Goal: Complete application form

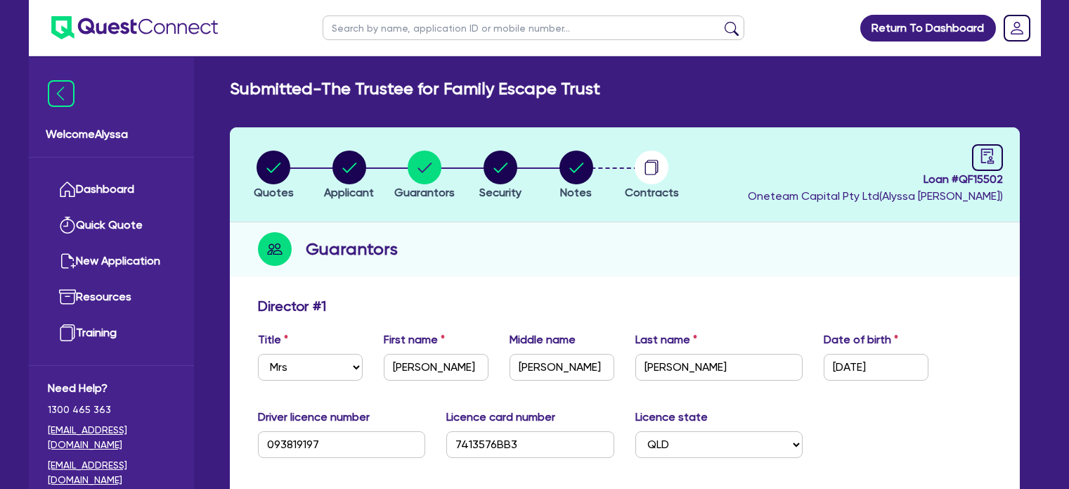
select select "MRS"
select select "QLD"
select select "MARRIED"
select select "QLD"
select select "VEHICLE"
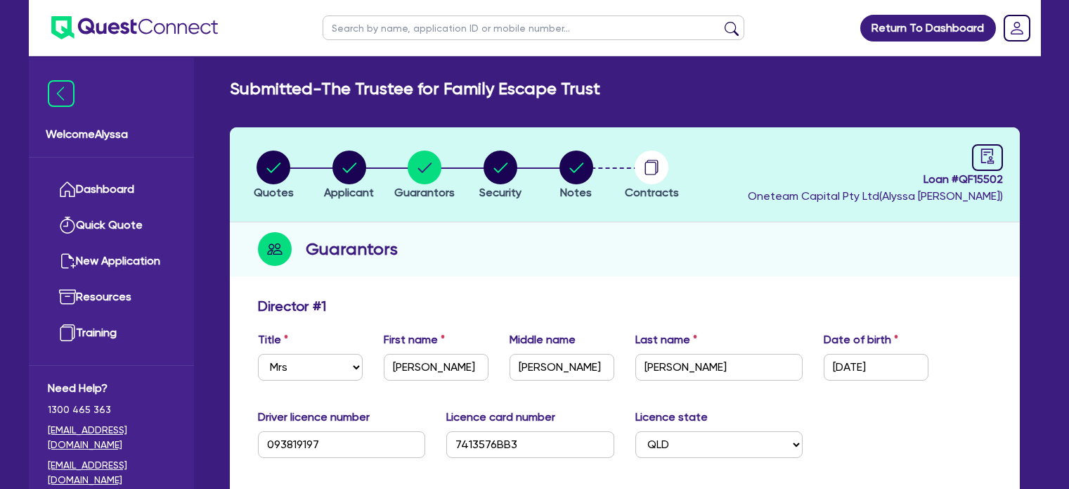
select select "CASH"
select select "OTHER"
select select "HOUSEHOLD_PERSONAL"
select select "VEHICLE_LOAN"
select select "CREDIT_CARD"
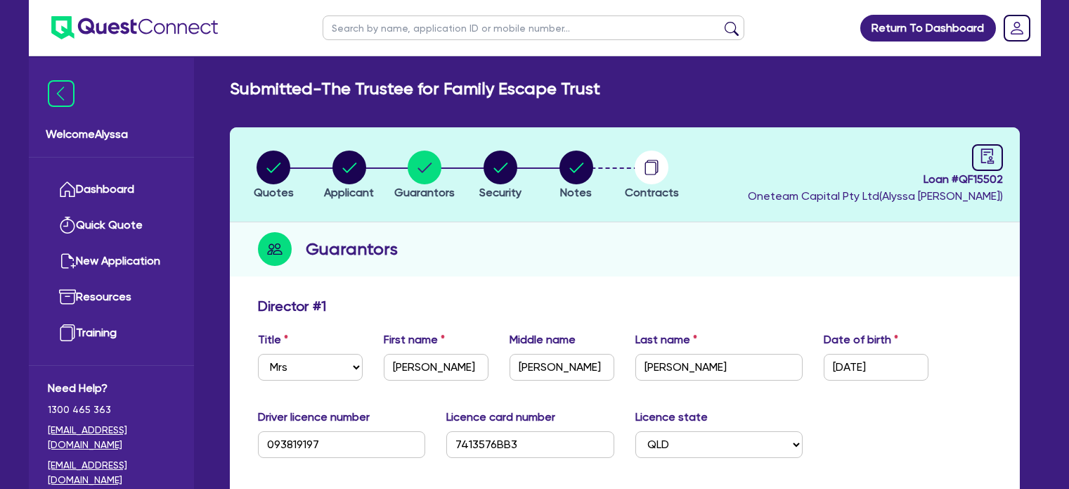
select select "CREDIT_CARD"
select select "MR"
select select "QLD"
select select "MARRIED"
select select "QLD"
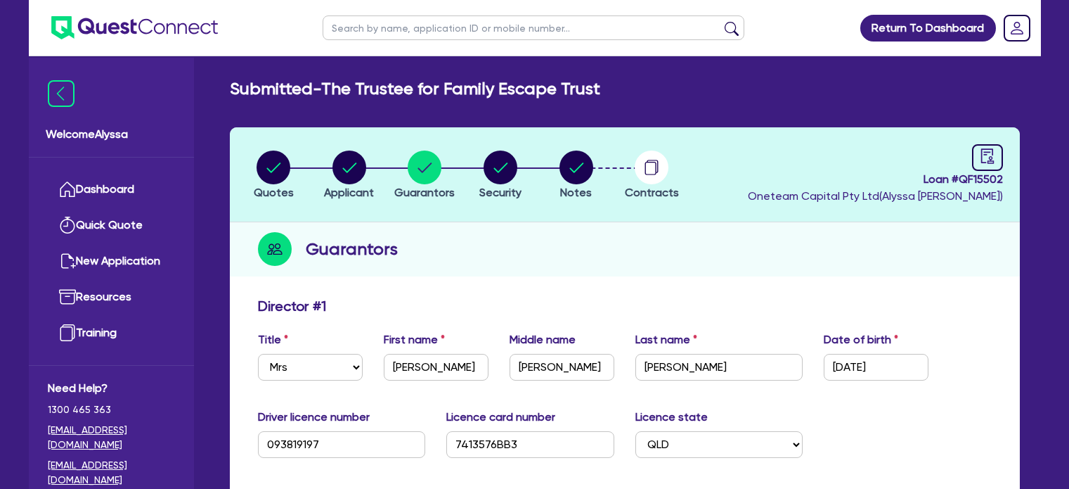
scroll to position [1656, 0]
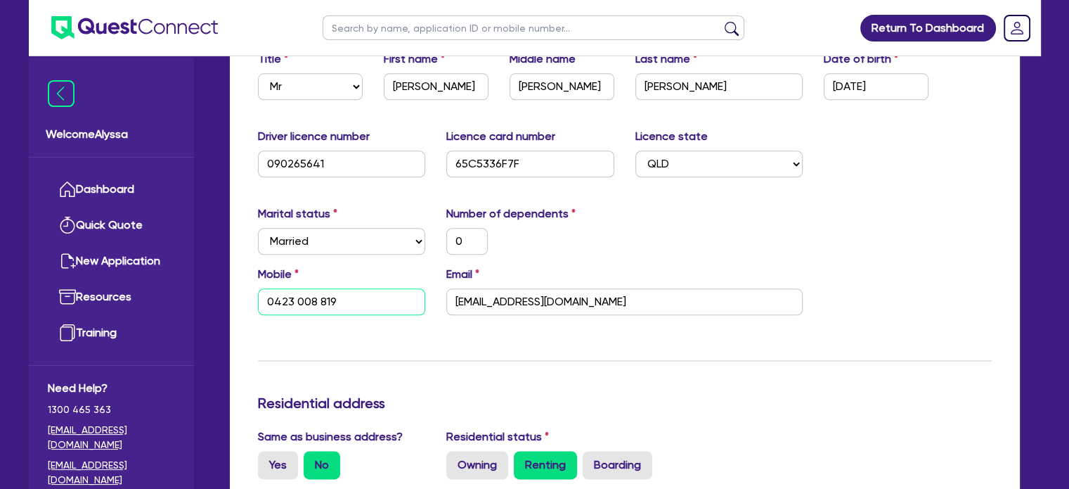
drag, startPoint x: 353, startPoint y: 300, endPoint x: 228, endPoint y: 285, distance: 126.1
drag, startPoint x: 228, startPoint y: 285, endPoint x: 523, endPoint y: 312, distance: 296.5
click at [523, 312] on input "[EMAIL_ADDRESS][DOMAIN_NAME]" at bounding box center [624, 301] width 356 height 27
drag, startPoint x: 378, startPoint y: 302, endPoint x: 254, endPoint y: 303, distance: 123.7
click at [254, 303] on div "Mobile [PHONE_NUMBER]" at bounding box center [341, 290] width 189 height 49
